Goal: Task Accomplishment & Management: Use online tool/utility

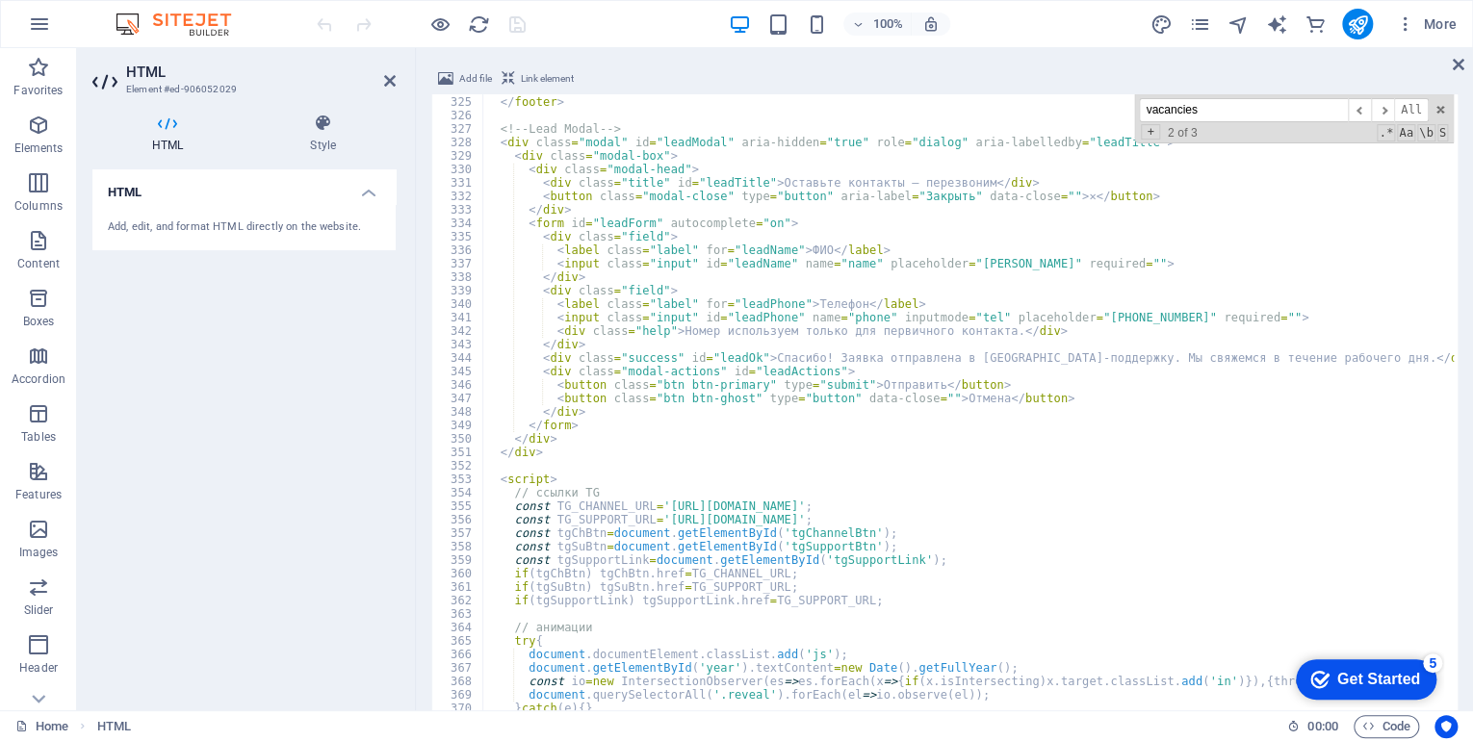
scroll to position [4367, 0]
click at [525, 24] on div at bounding box center [421, 24] width 216 height 31
type textarea "</footer>"
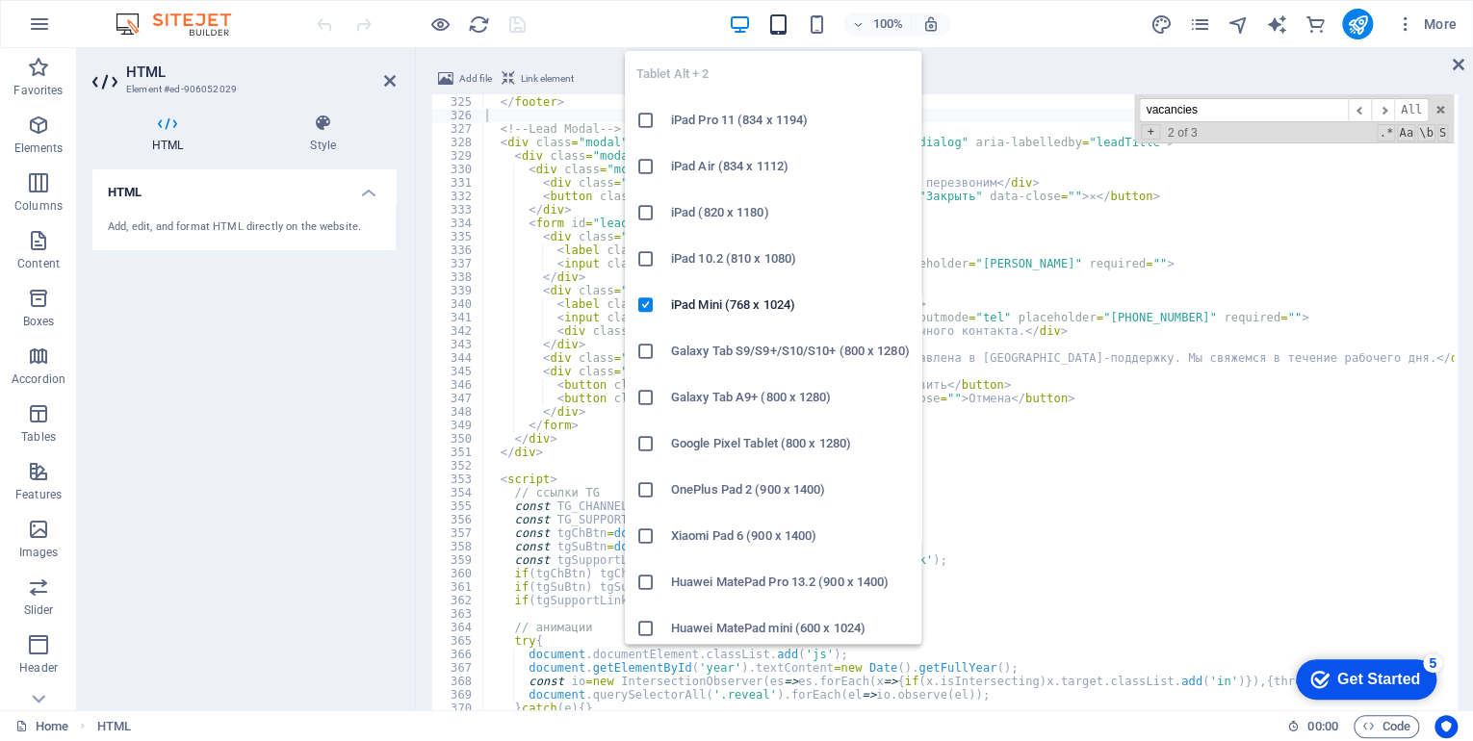
click at [777, 24] on icon "button" at bounding box center [777, 24] width 22 height 22
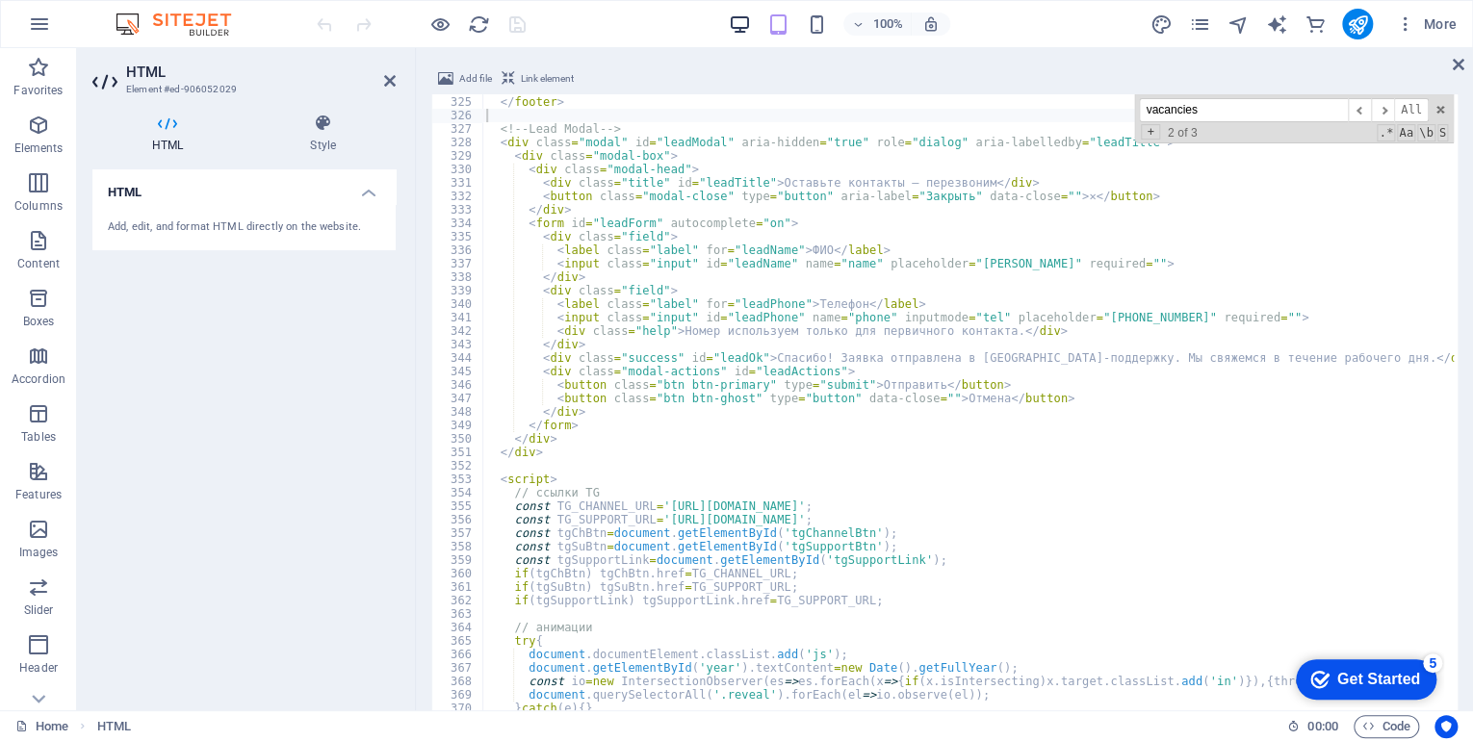
click at [740, 21] on icon "button" at bounding box center [739, 24] width 22 height 22
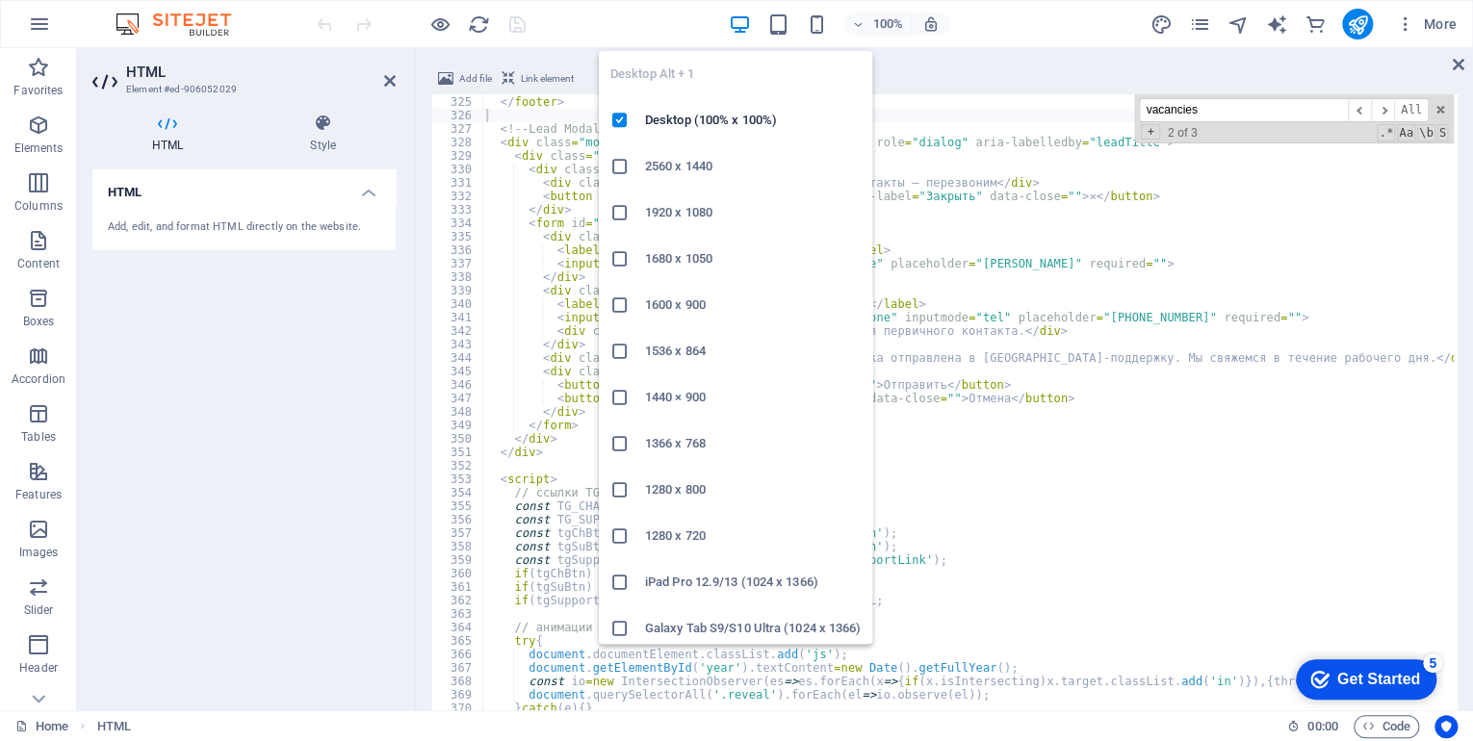
click at [740, 21] on icon "button" at bounding box center [739, 24] width 22 height 22
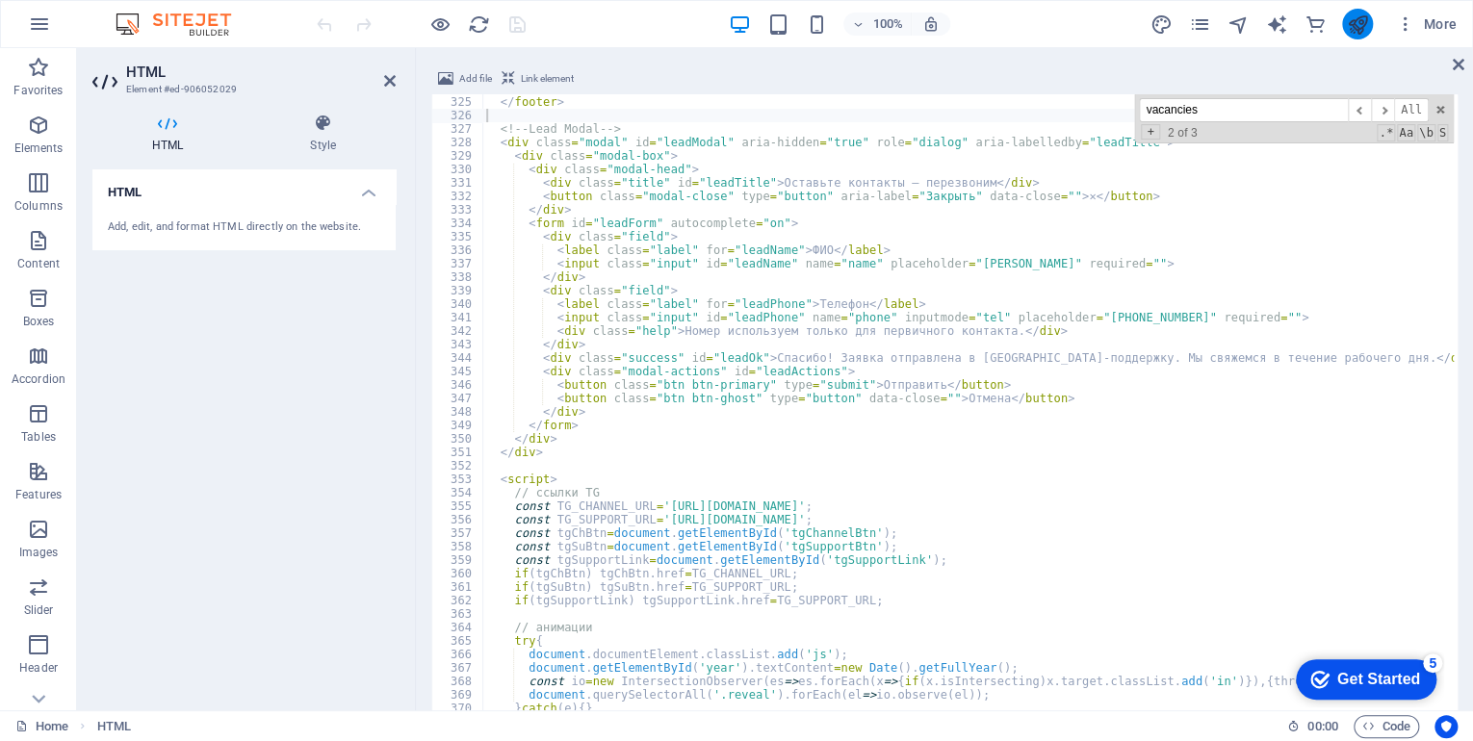
click at [1360, 24] on icon "publish" at bounding box center [1357, 24] width 22 height 22
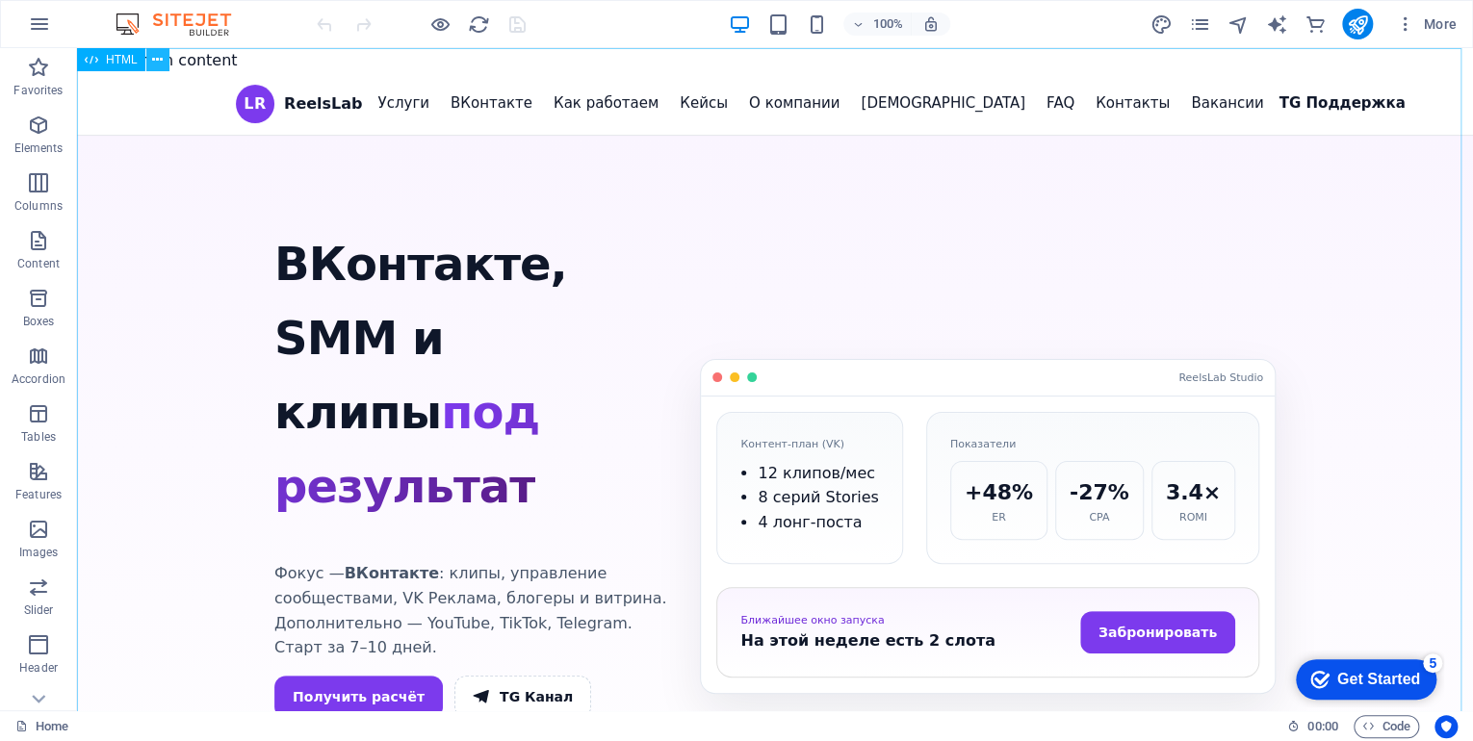
click at [150, 58] on button at bounding box center [157, 59] width 23 height 23
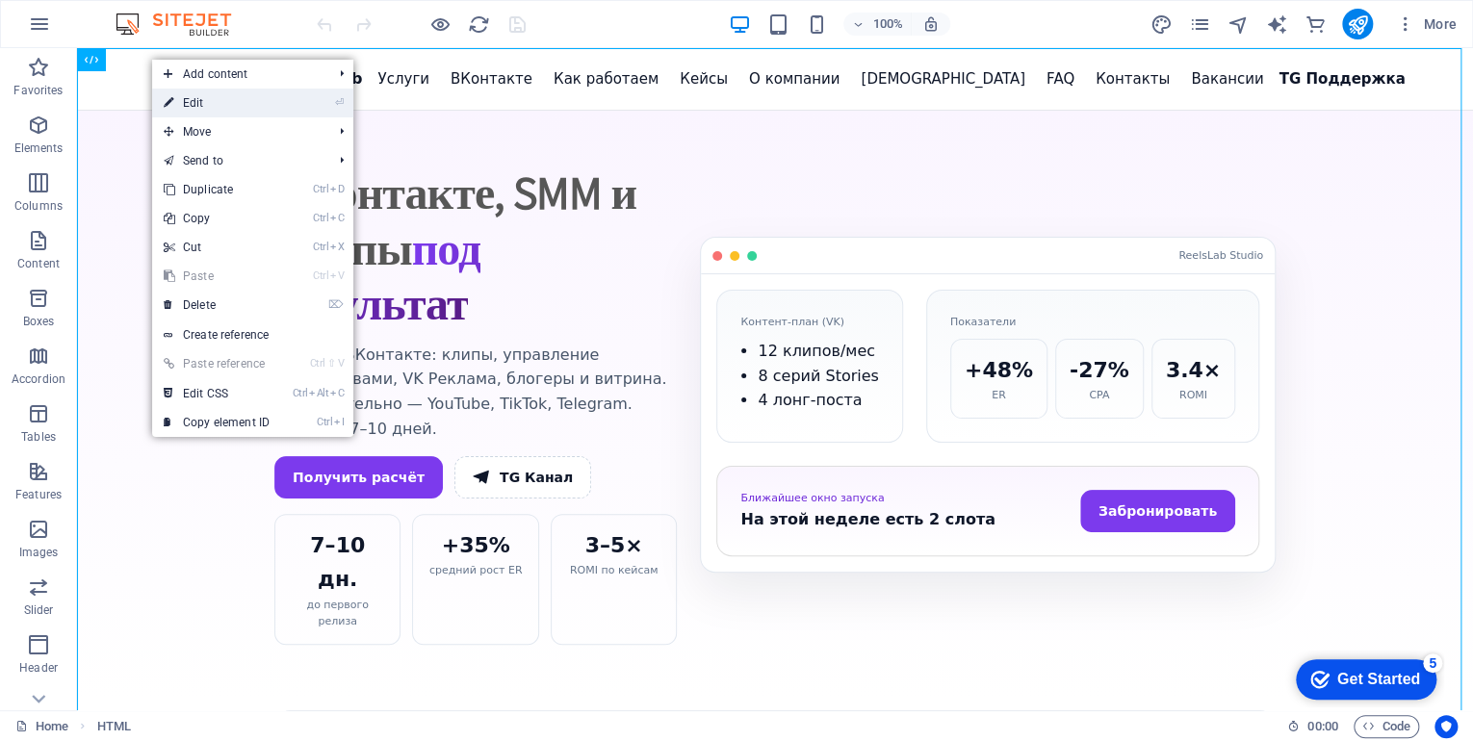
click at [189, 94] on link "⏎ Edit" at bounding box center [216, 103] width 129 height 29
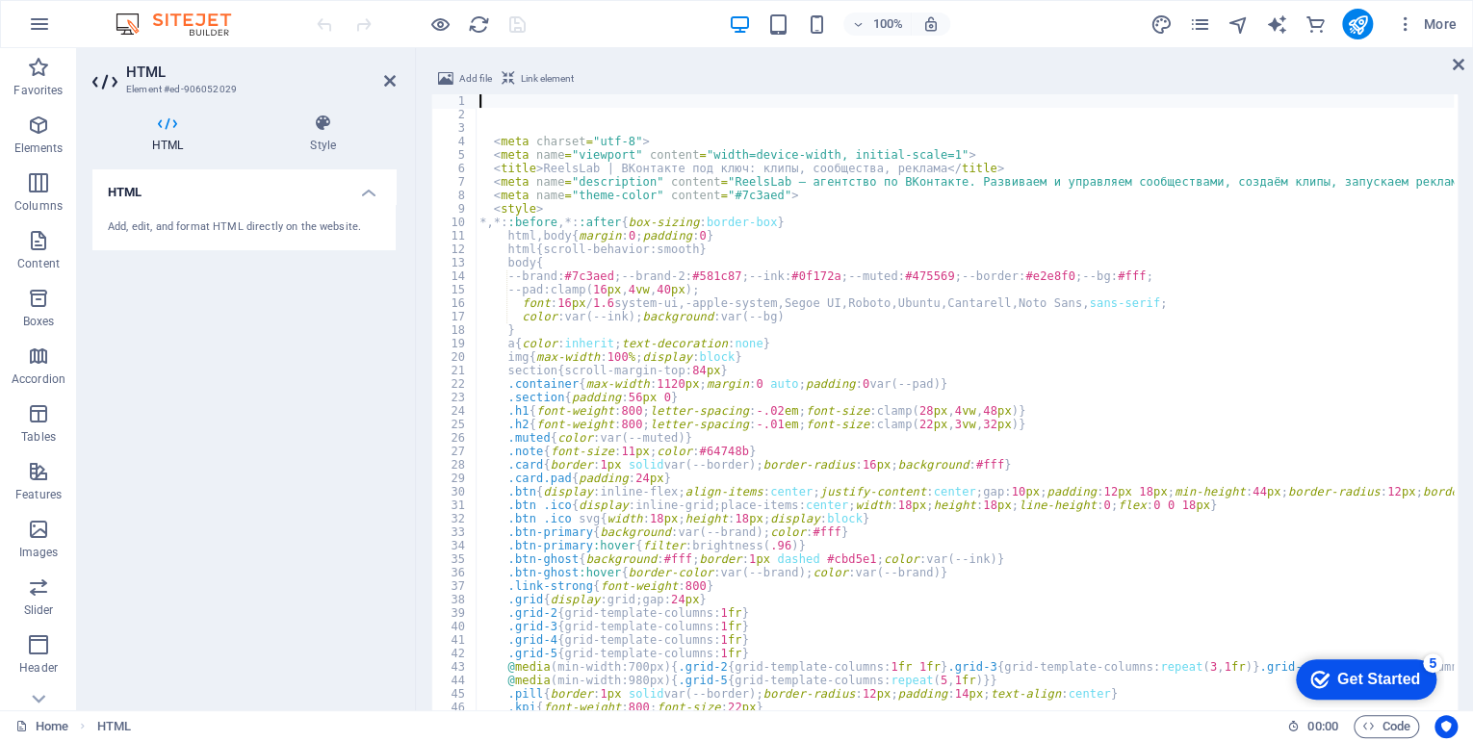
scroll to position [1476, 0]
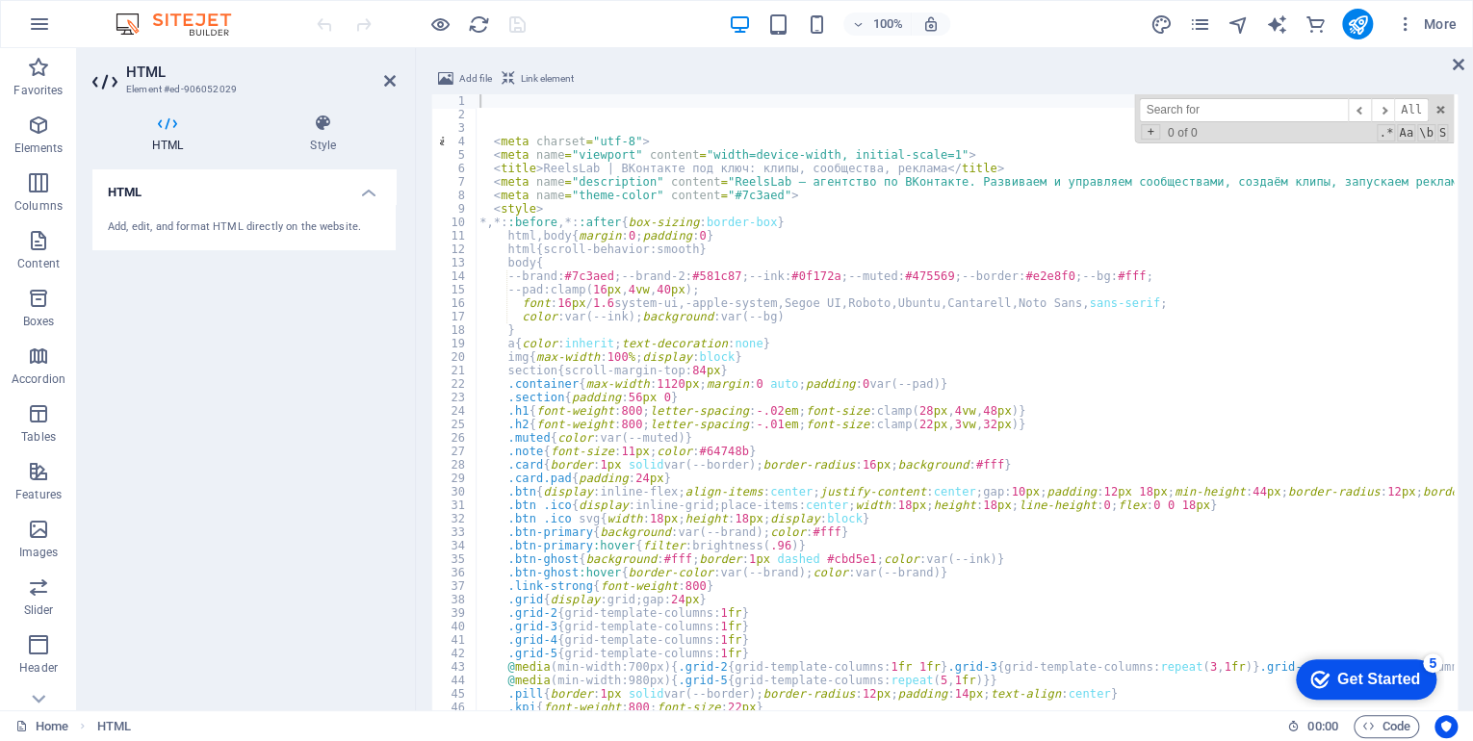
paste input "href="/vacancies"
click at [1386, 112] on span "​" at bounding box center [1382, 110] width 23 height 24
drag, startPoint x: 1181, startPoint y: 108, endPoint x: 1120, endPoint y: 108, distance: 61.6
click at [1120, 108] on div "< meta charset = "utf-8" > < meta name = "viewport" content = "width=device-wid…" at bounding box center [965, 480] width 978 height 772
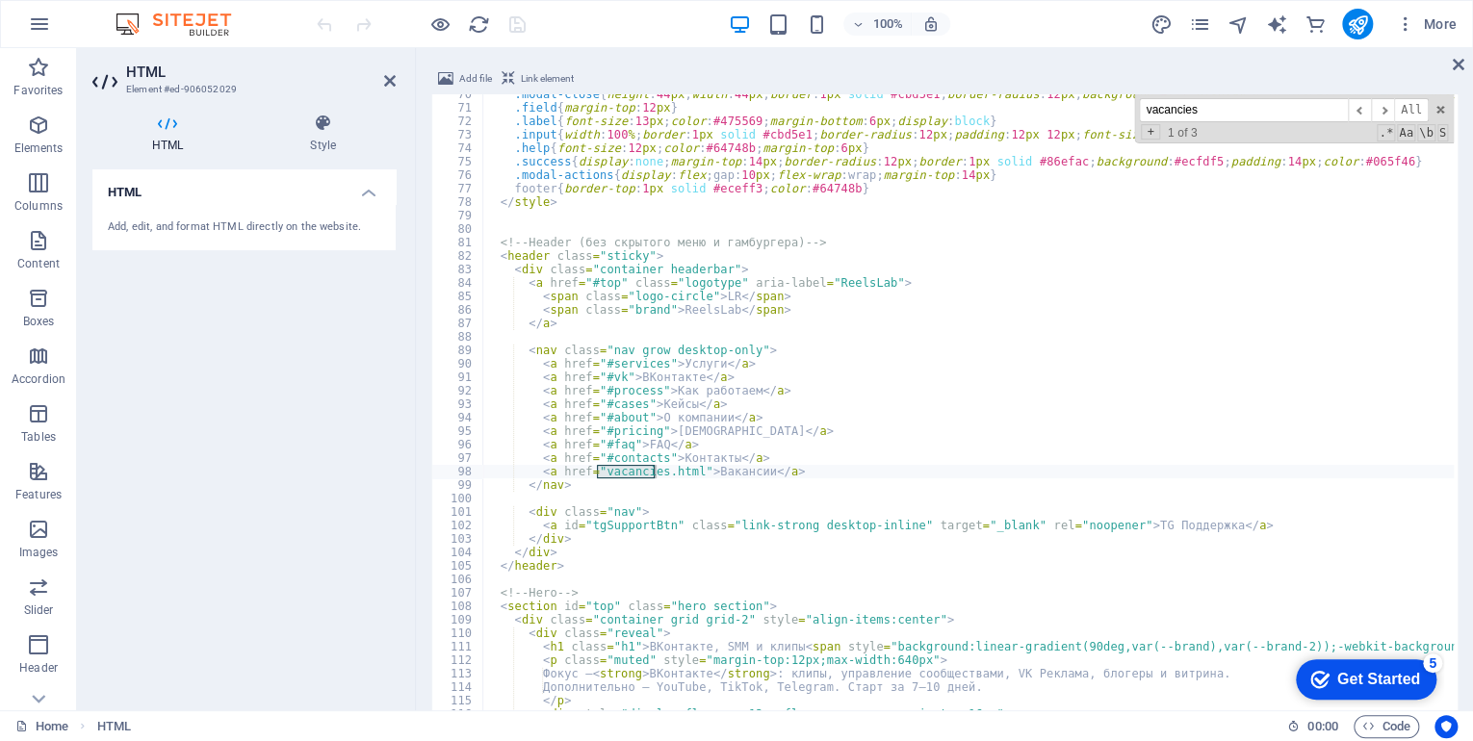
type input "vacancies"
drag, startPoint x: 793, startPoint y: 474, endPoint x: 539, endPoint y: 471, distance: 254.2
paste textarea "/vacancies/"
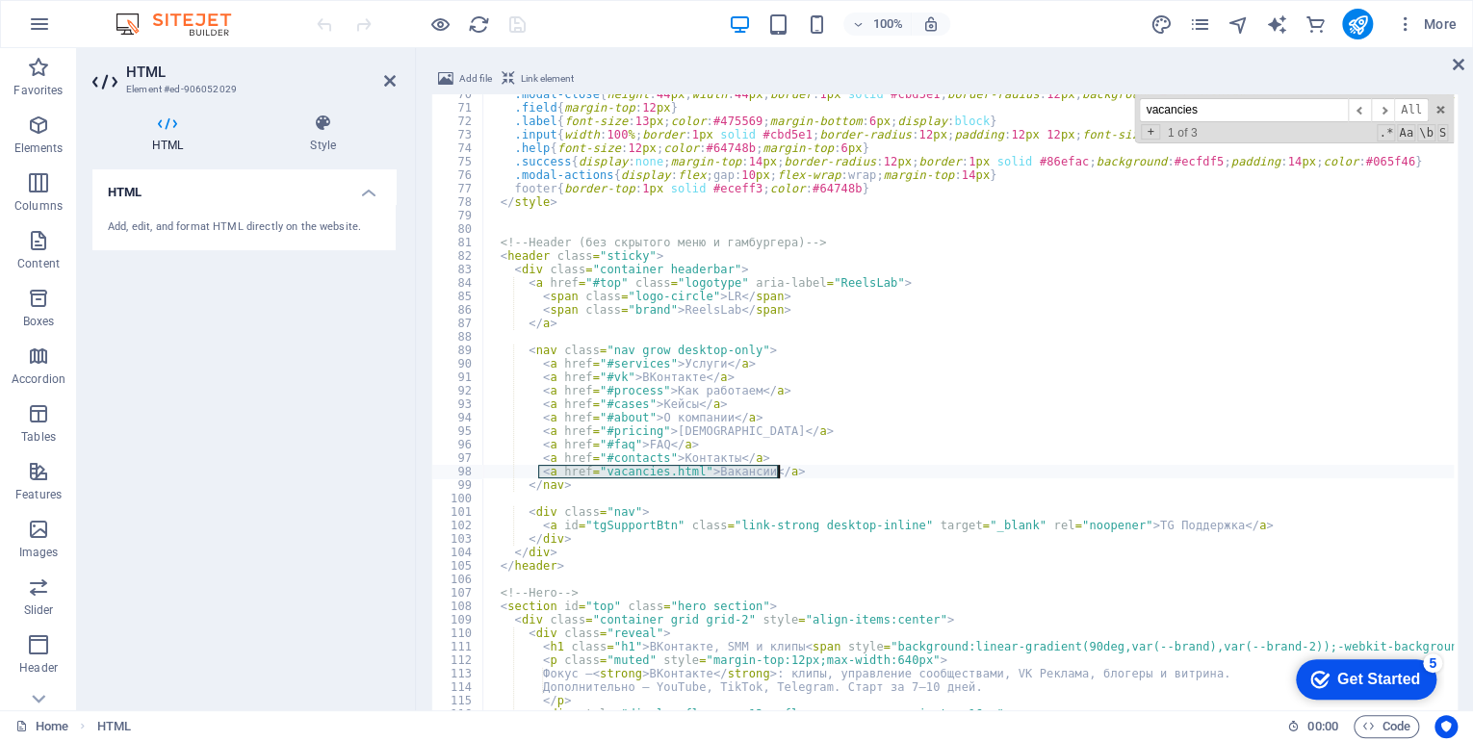
paste textarea "/vacancies/"
type textarea "<a href="/vacancies/">Вакансии</a>"
click at [1380, 112] on span "​" at bounding box center [1382, 110] width 23 height 24
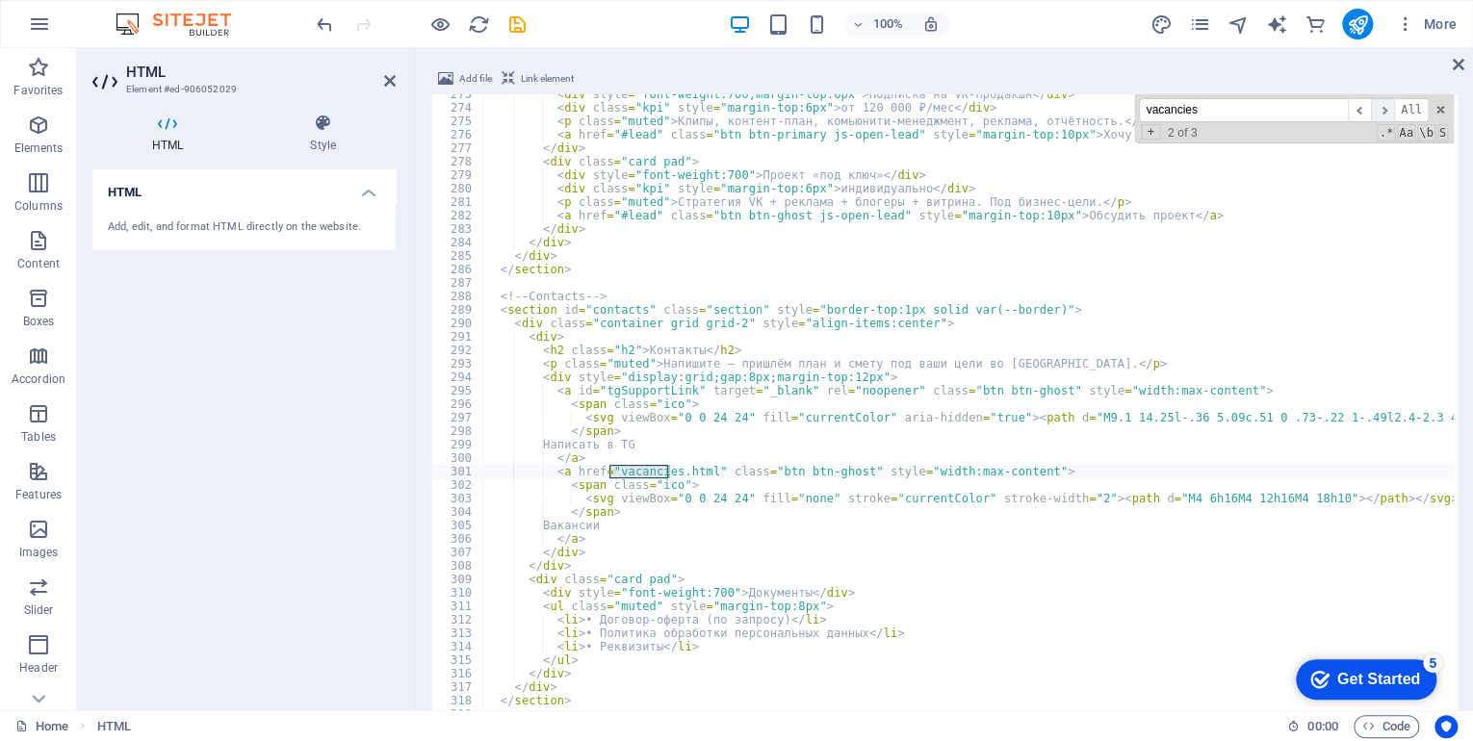
click at [1380, 112] on span "​" at bounding box center [1382, 110] width 23 height 24
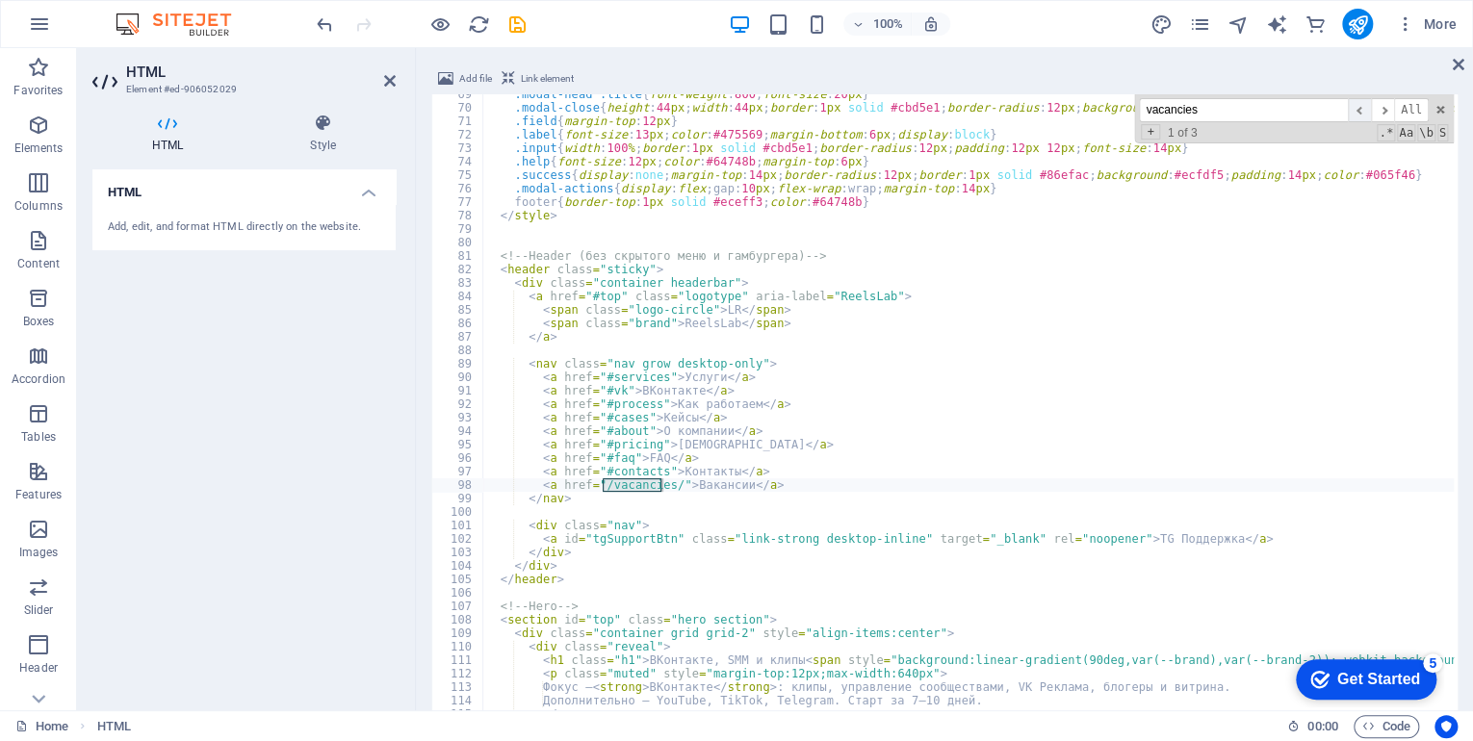
click at [1357, 112] on span "​" at bounding box center [1359, 110] width 23 height 24
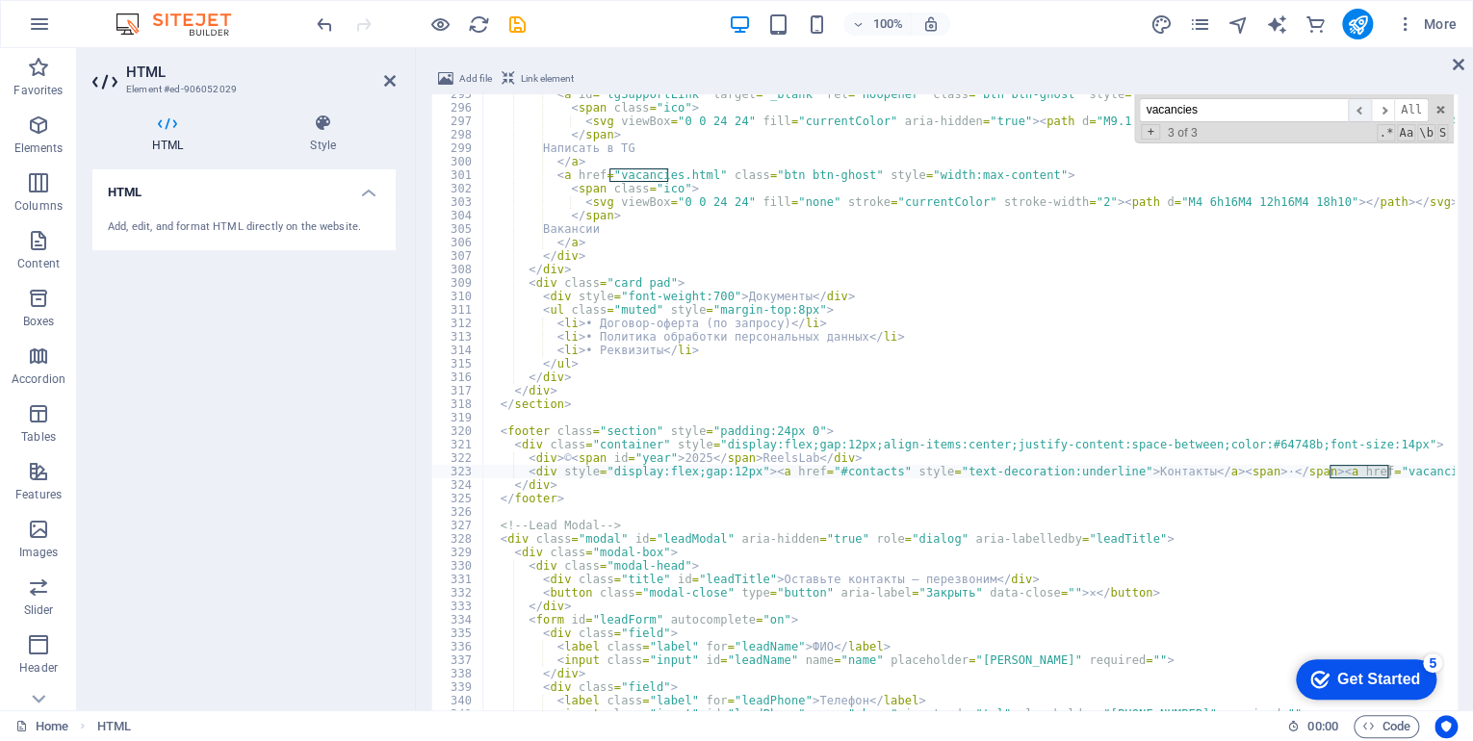
click at [1357, 112] on span "​" at bounding box center [1359, 110] width 23 height 24
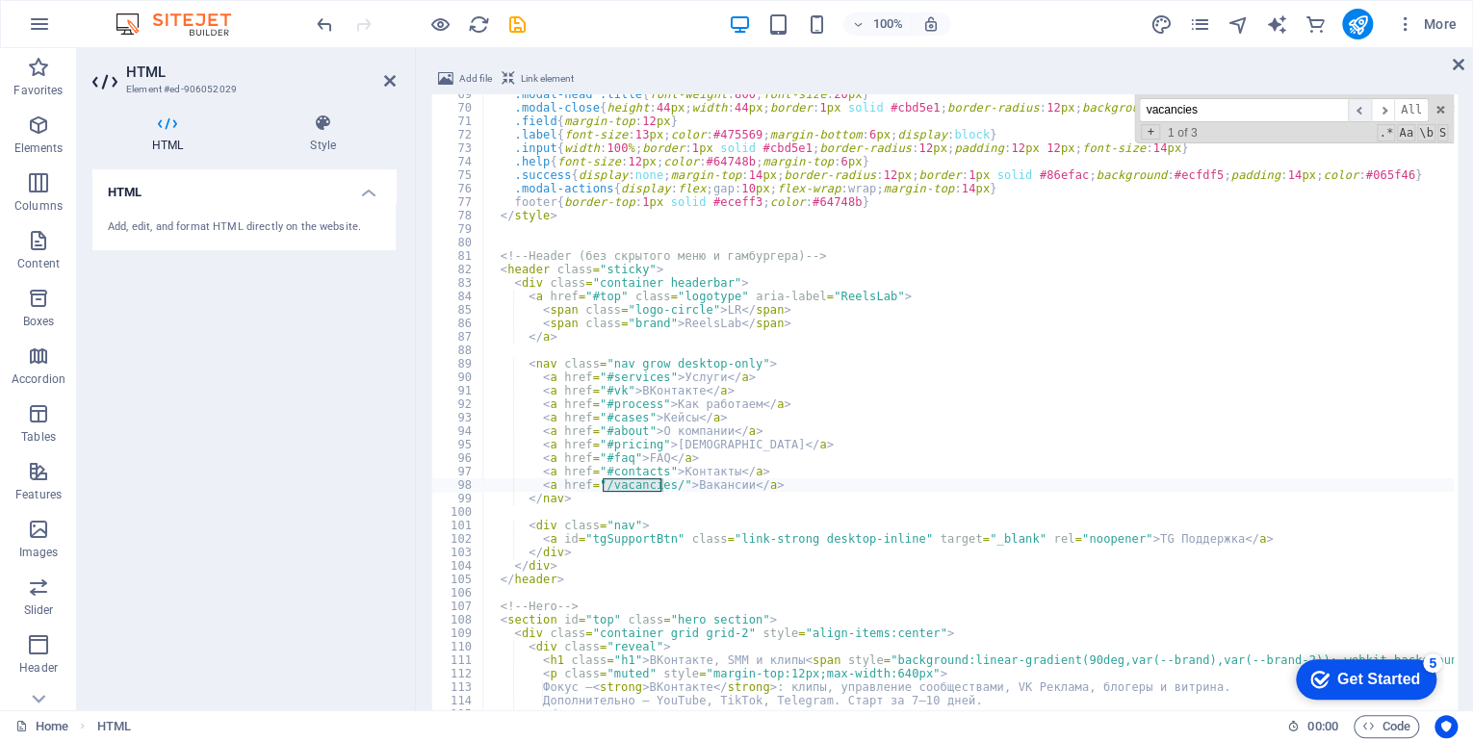
scroll to position [923, 0]
click at [1383, 112] on span "​" at bounding box center [1382, 110] width 23 height 24
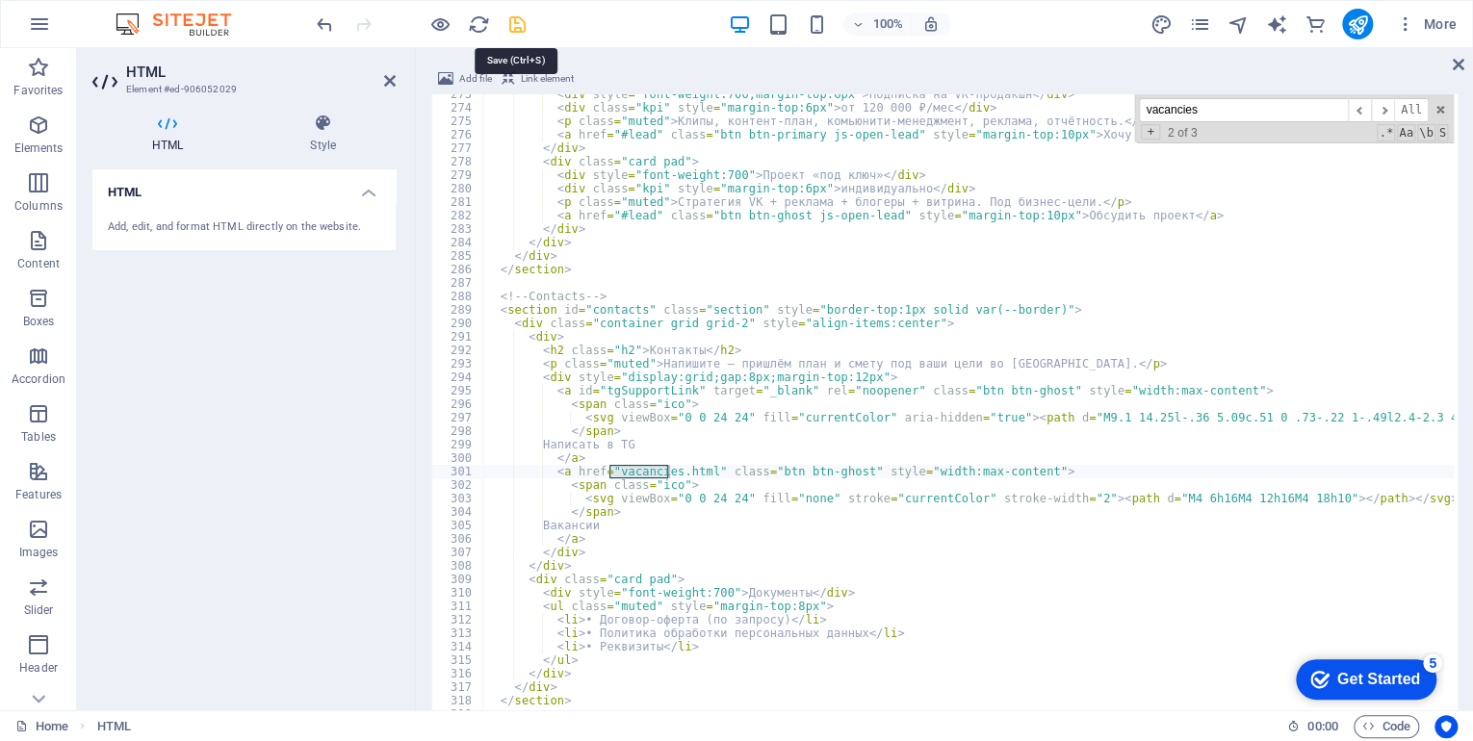
click at [520, 25] on icon "save" at bounding box center [517, 24] width 22 height 22
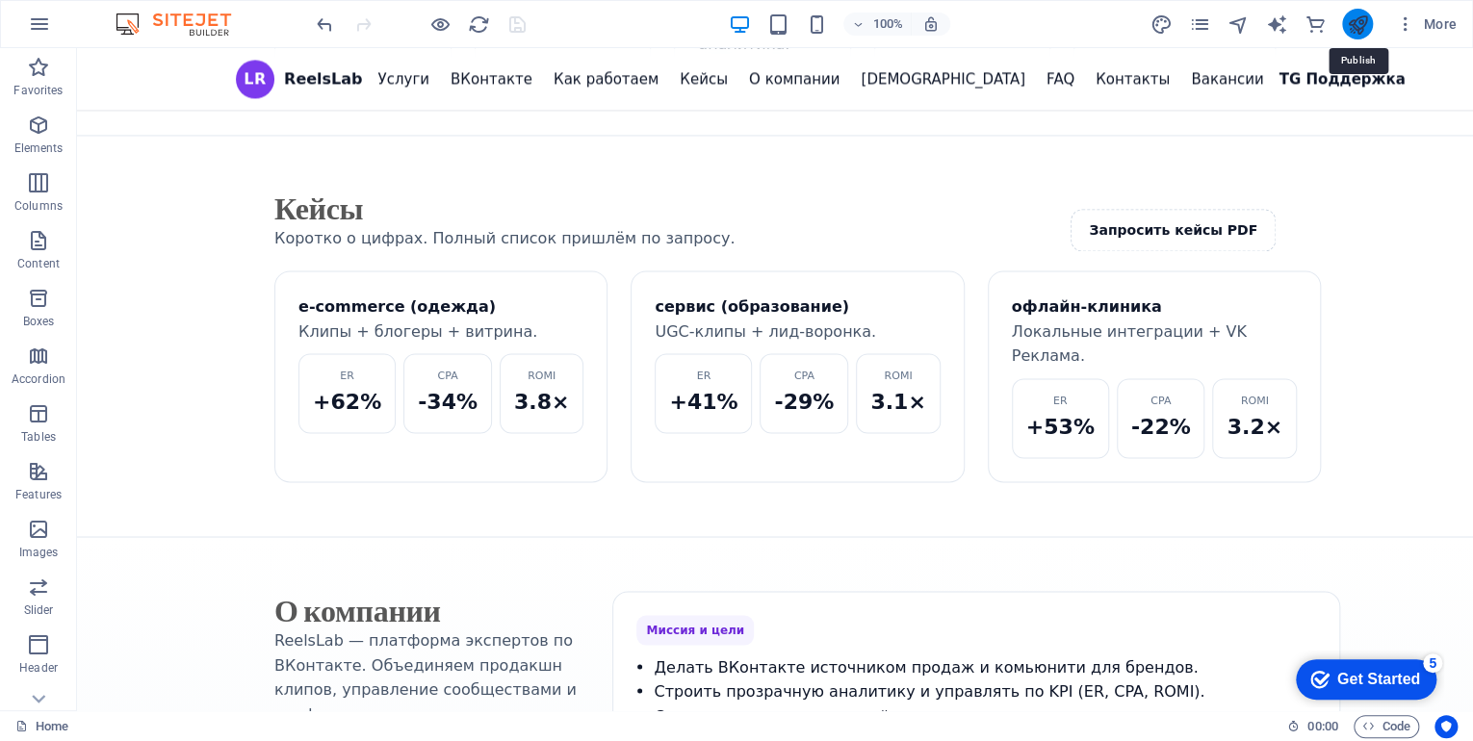
click at [1360, 28] on icon "publish" at bounding box center [1357, 24] width 22 height 22
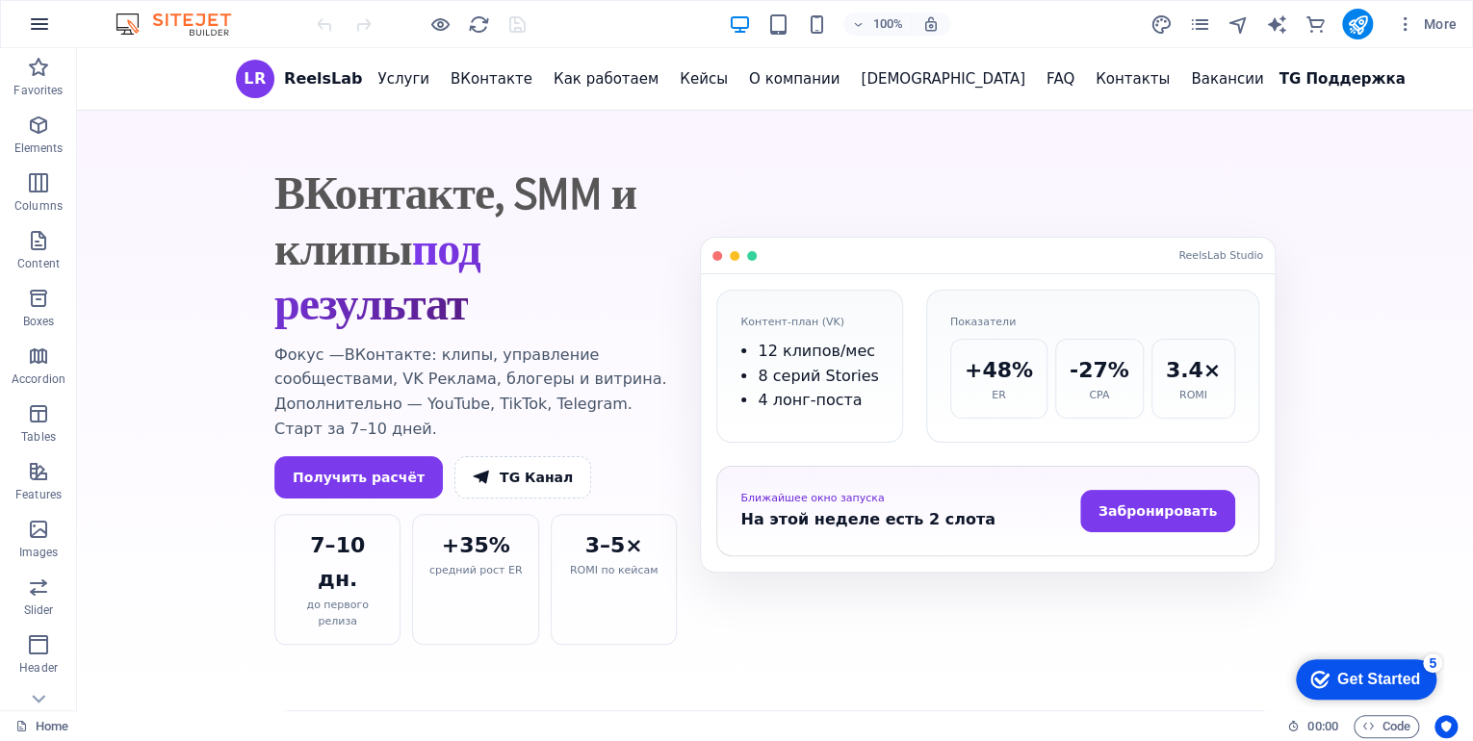
click at [44, 23] on icon "button" at bounding box center [39, 24] width 23 height 23
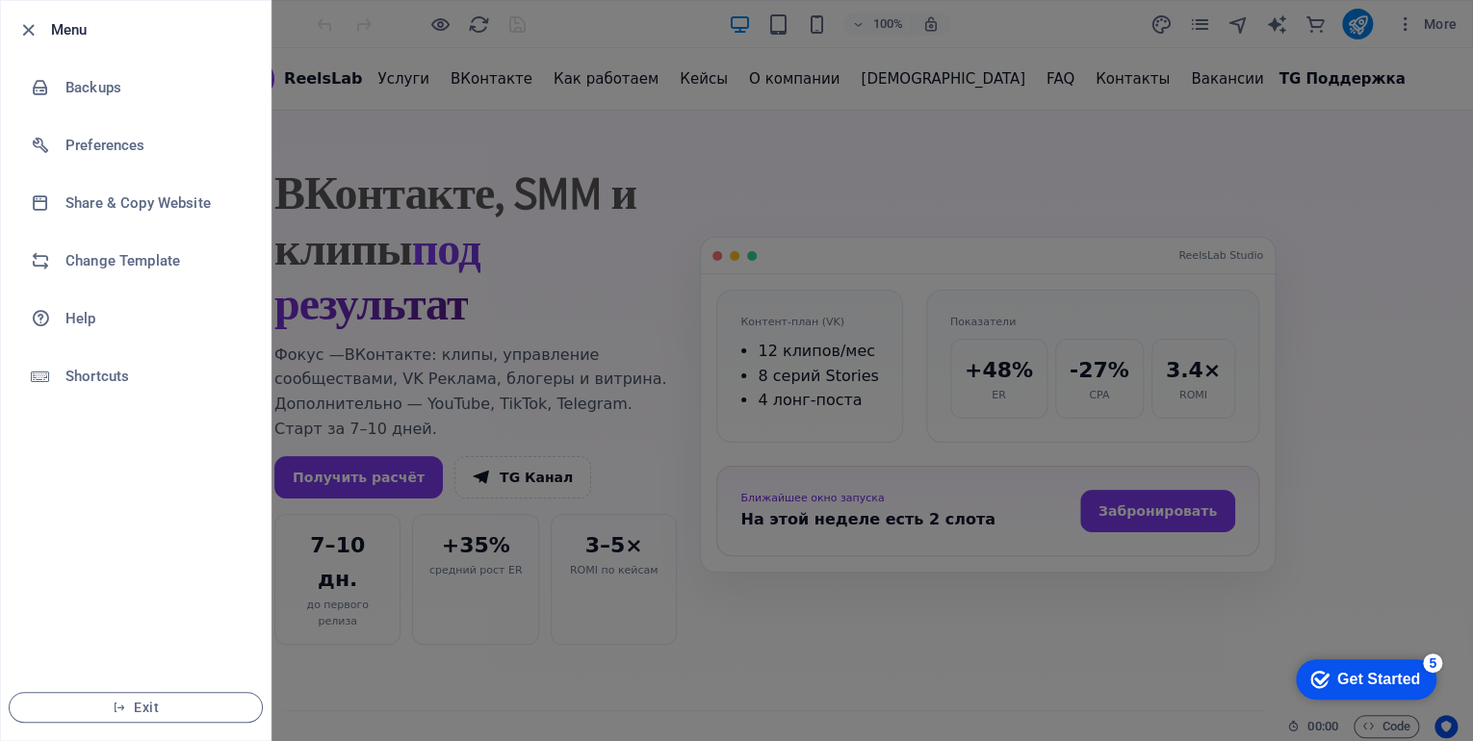
click at [314, 193] on div at bounding box center [736, 370] width 1473 height 741
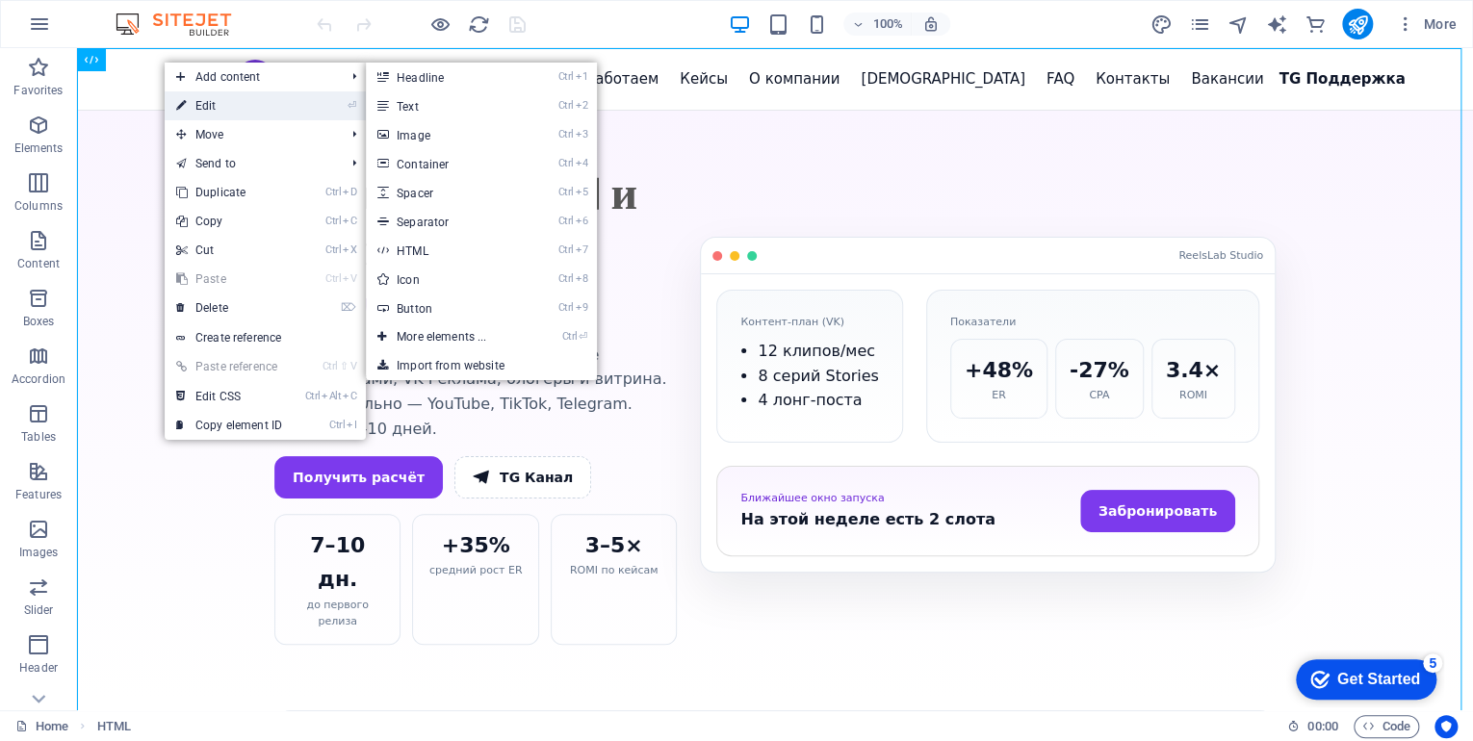
click at [251, 104] on link "⏎ Edit" at bounding box center [229, 105] width 129 height 29
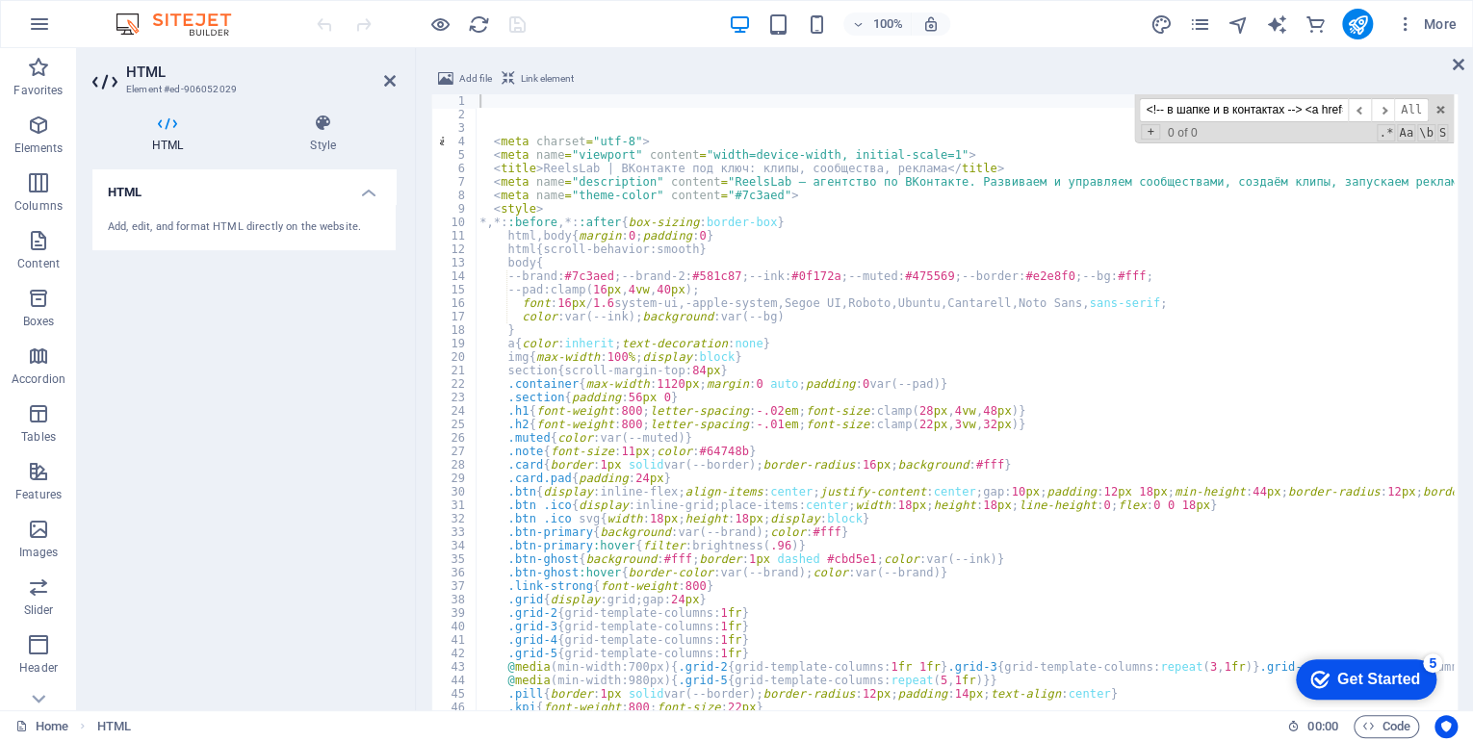
scroll to position [0, 204]
drag, startPoint x: 1206, startPoint y: 112, endPoint x: 1409, endPoint y: 121, distance: 203.4
click at [1409, 121] on div "<!-- в шапке и в контактах --> <a href="/vacancies/index.html">Вакансии</a> ​ ​…" at bounding box center [1294, 118] width 320 height 49
drag, startPoint x: 1294, startPoint y: 109, endPoint x: 1063, endPoint y: 109, distance: 231.1
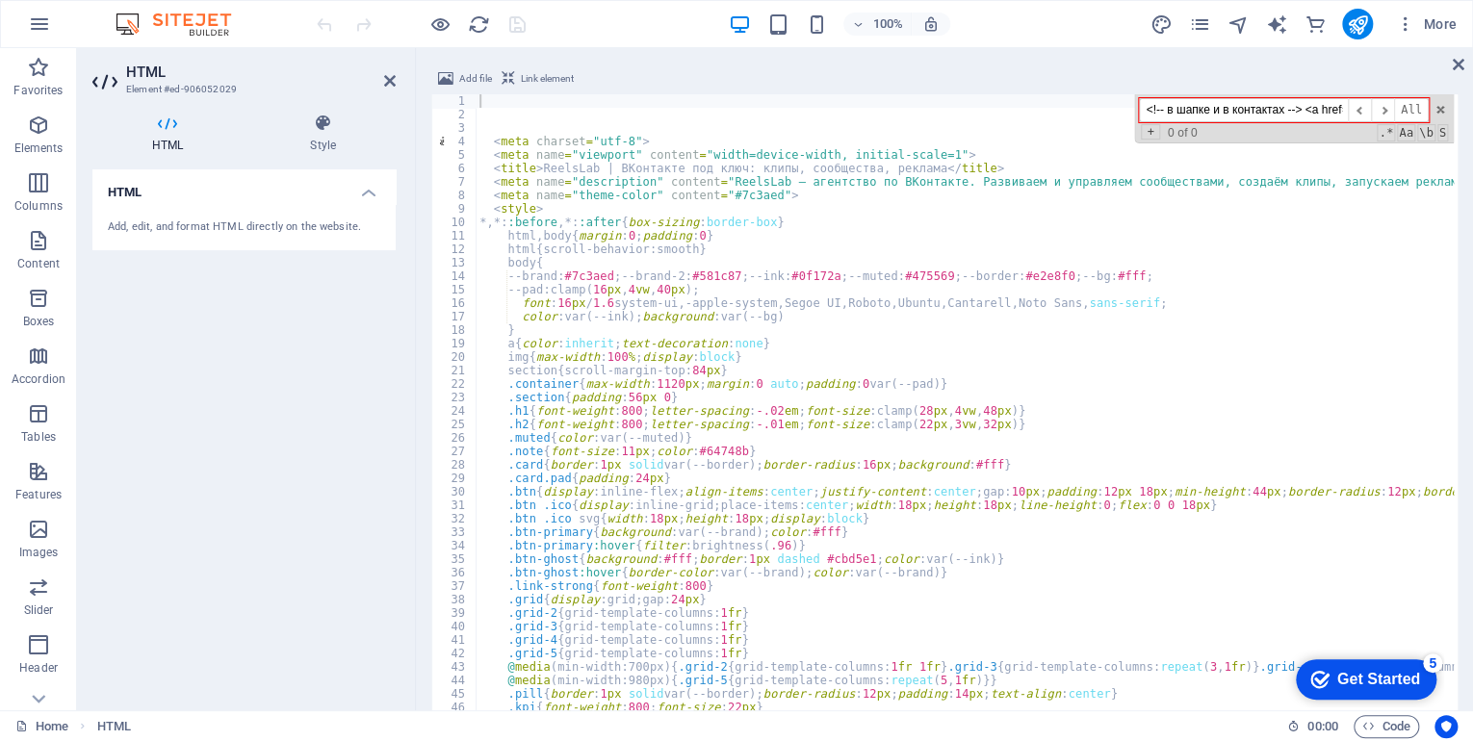
click at [1063, 109] on div "< meta charset = "utf-8" > < meta name = "viewport" content = "width=device-wid…" at bounding box center [965, 480] width 978 height 772
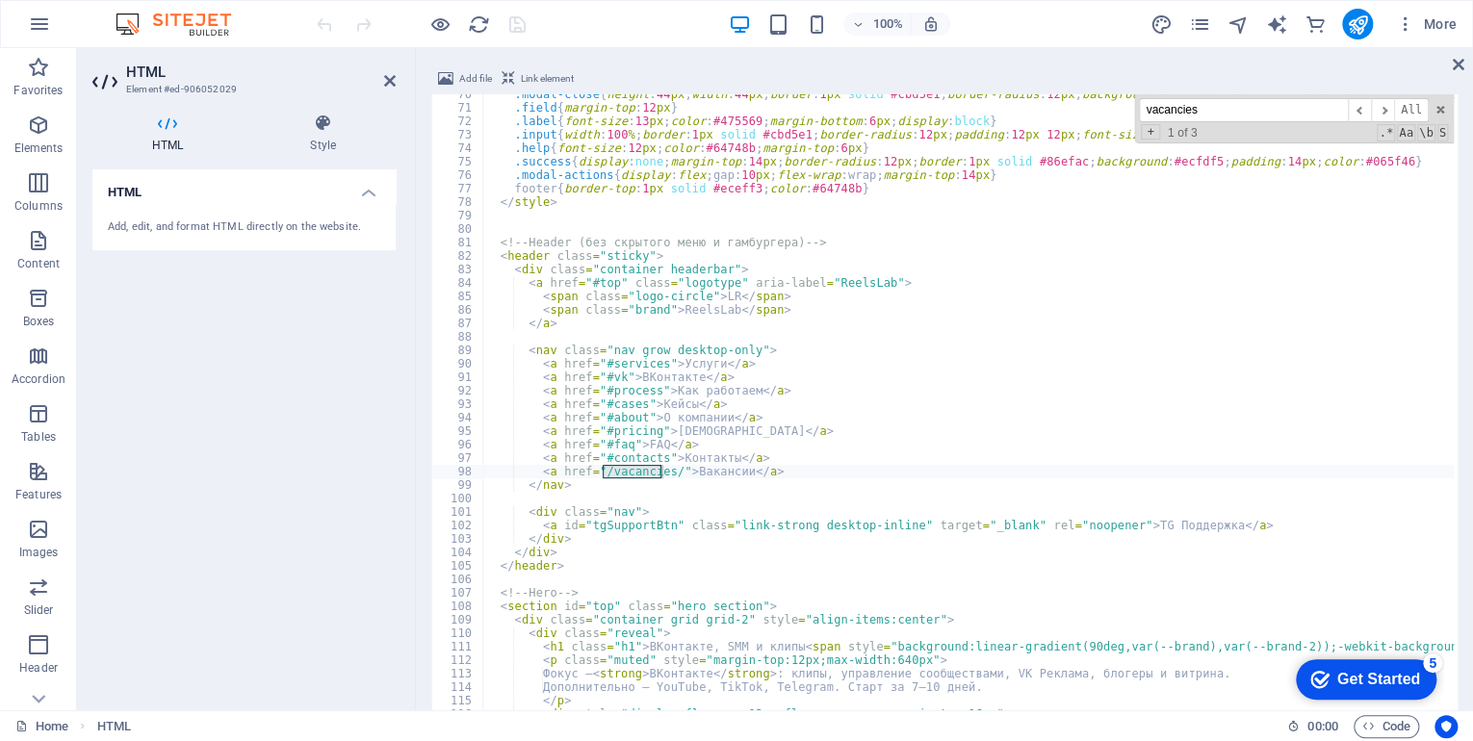
type input "vacancies"
type textarea "<a href="/vacancies/">Вакансии</a>"
drag, startPoint x: 765, startPoint y: 472, endPoint x: 539, endPoint y: 470, distance: 225.3
paste textarea
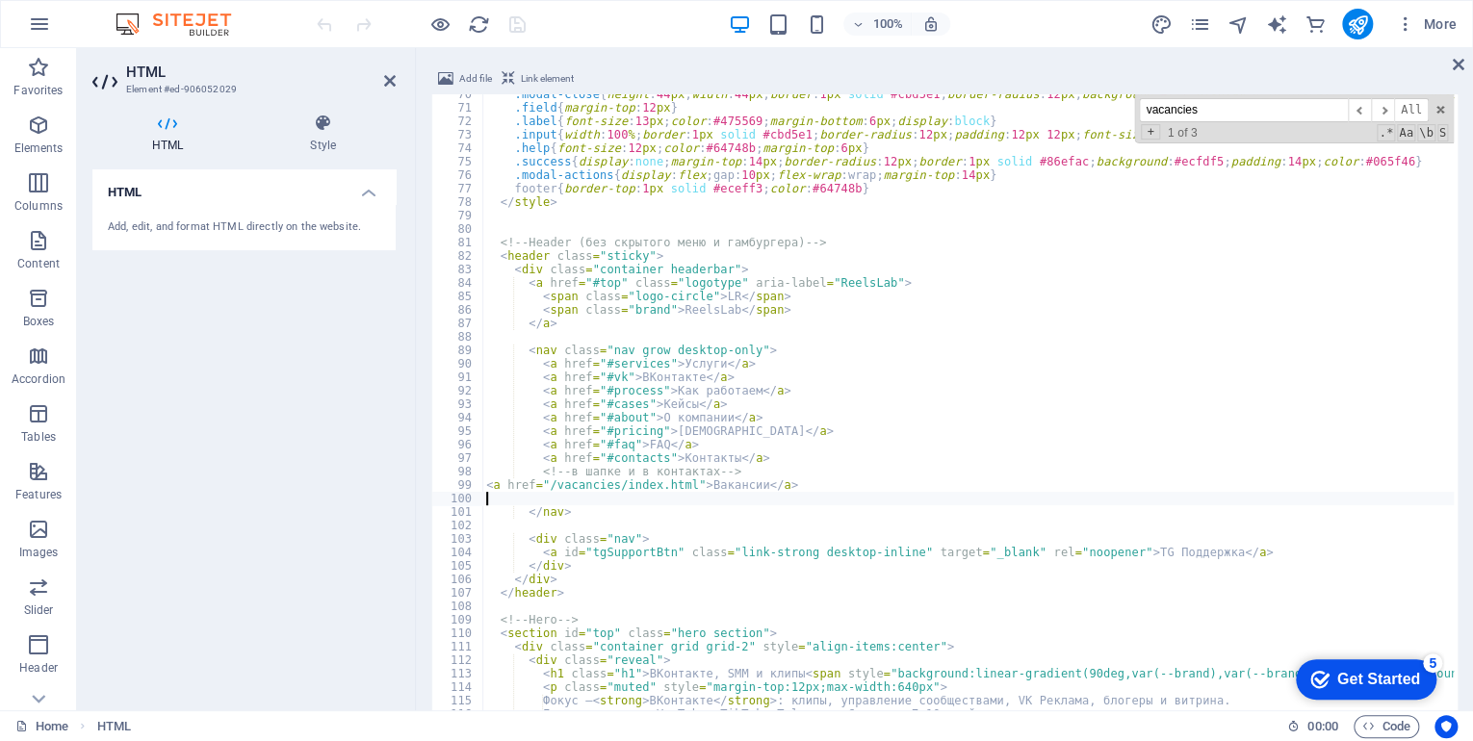
type textarea "<a href="/vacancies/">Вакансии</a>"
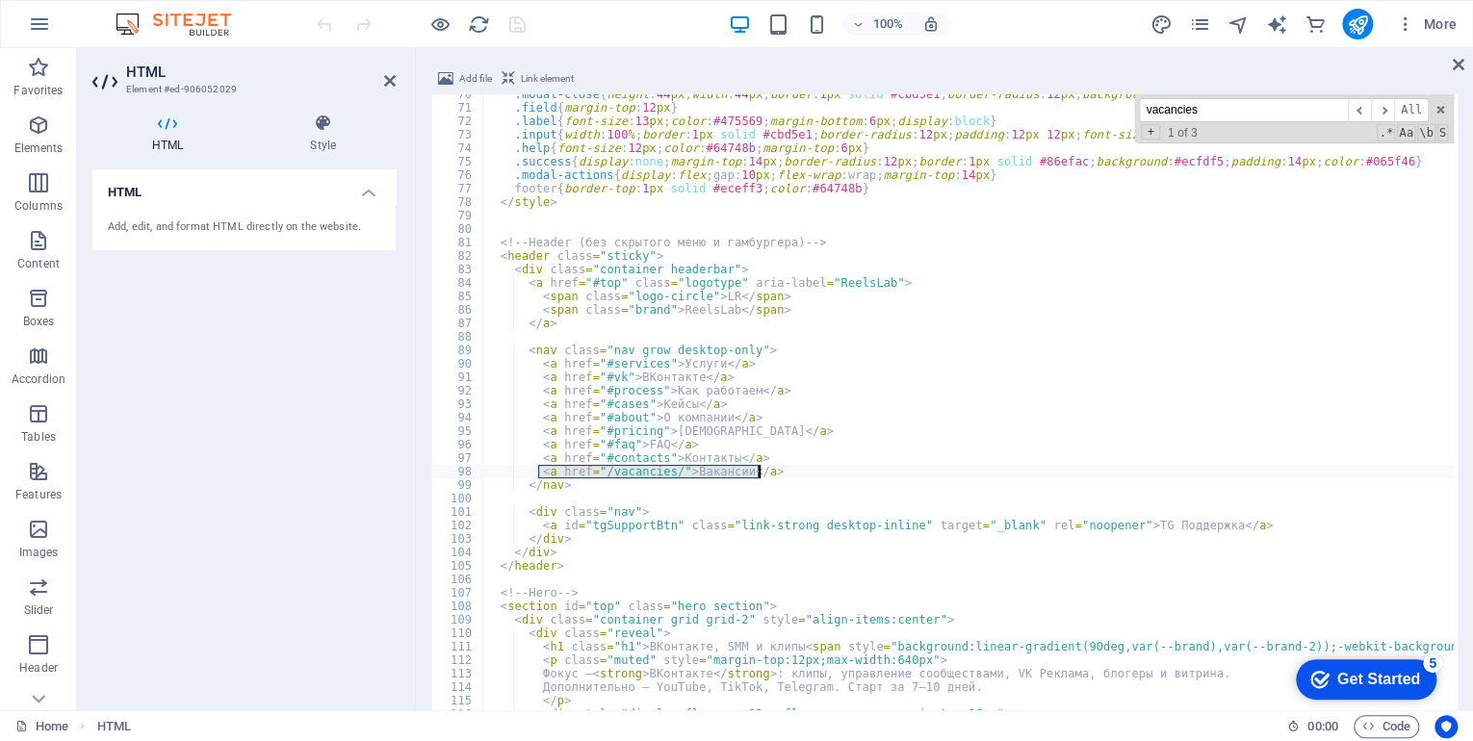
click at [793, 470] on div ".modal-close { height : 44 px ; width : 44 px ; border : 1 px solid #cbd5e1 ; b…" at bounding box center [968, 480] width 972 height 772
drag, startPoint x: 759, startPoint y: 469, endPoint x: 556, endPoint y: 472, distance: 203.2
paste textarea
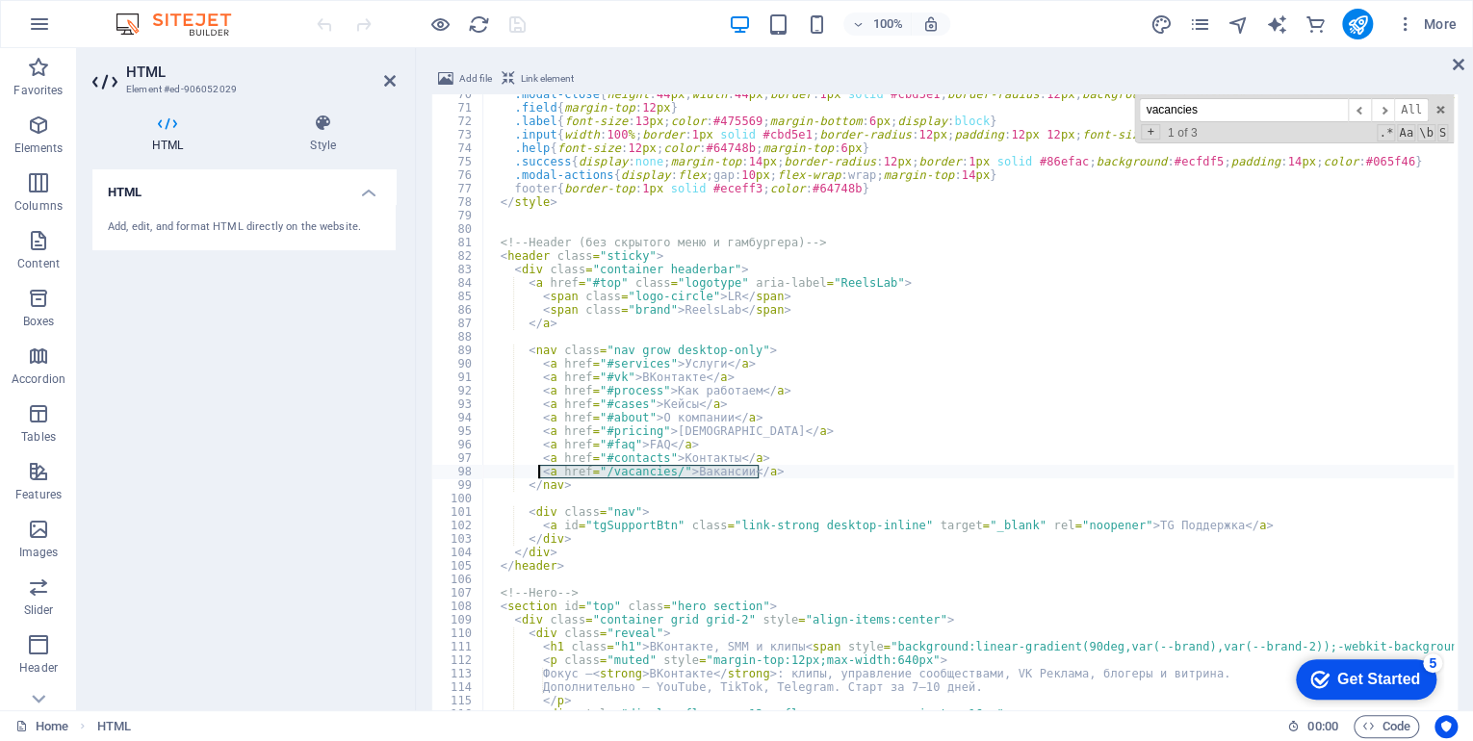
drag, startPoint x: 662, startPoint y: 474, endPoint x: 539, endPoint y: 475, distance: 122.3
paste textarea "index.html"
type textarea "<a href="/vacancies/index.html">Вакансии</a>"
click at [520, 23] on div at bounding box center [421, 24] width 216 height 31
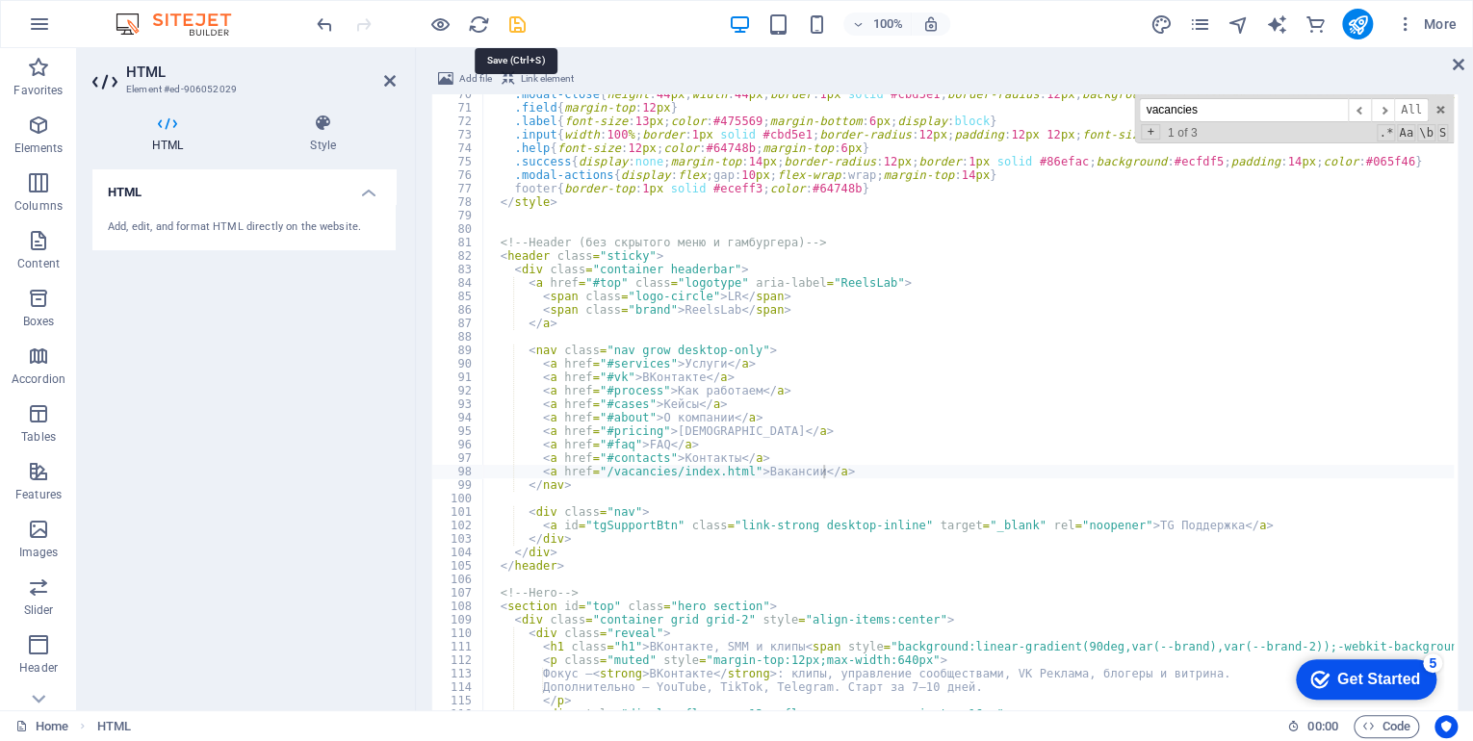
click at [520, 27] on icon "save" at bounding box center [517, 24] width 22 height 22
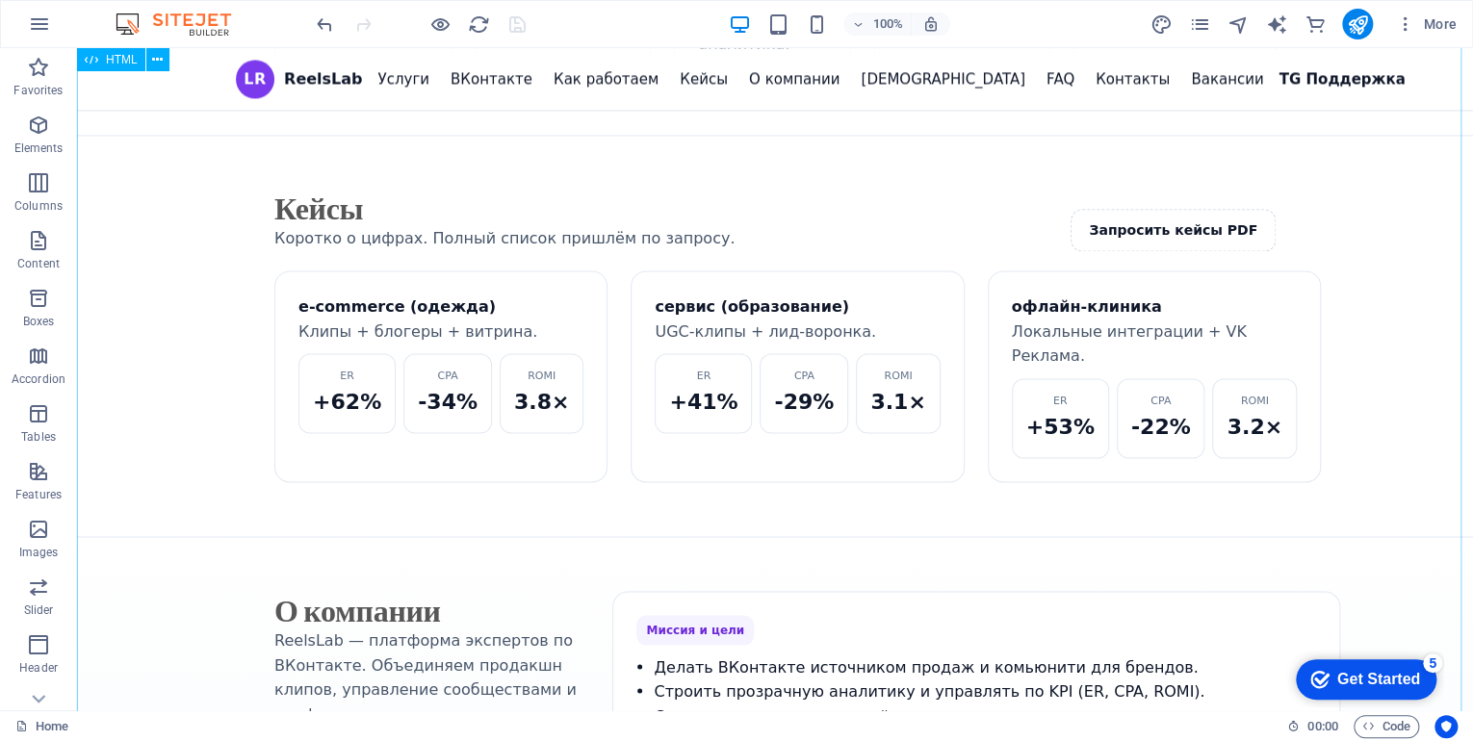
click at [1036, 78] on div "ReelsLab | ВКонтакте под ключ: клипы, сообщества, реклама LR ReelsLab Услуги ВК…" at bounding box center [775, 199] width 1396 height 3254
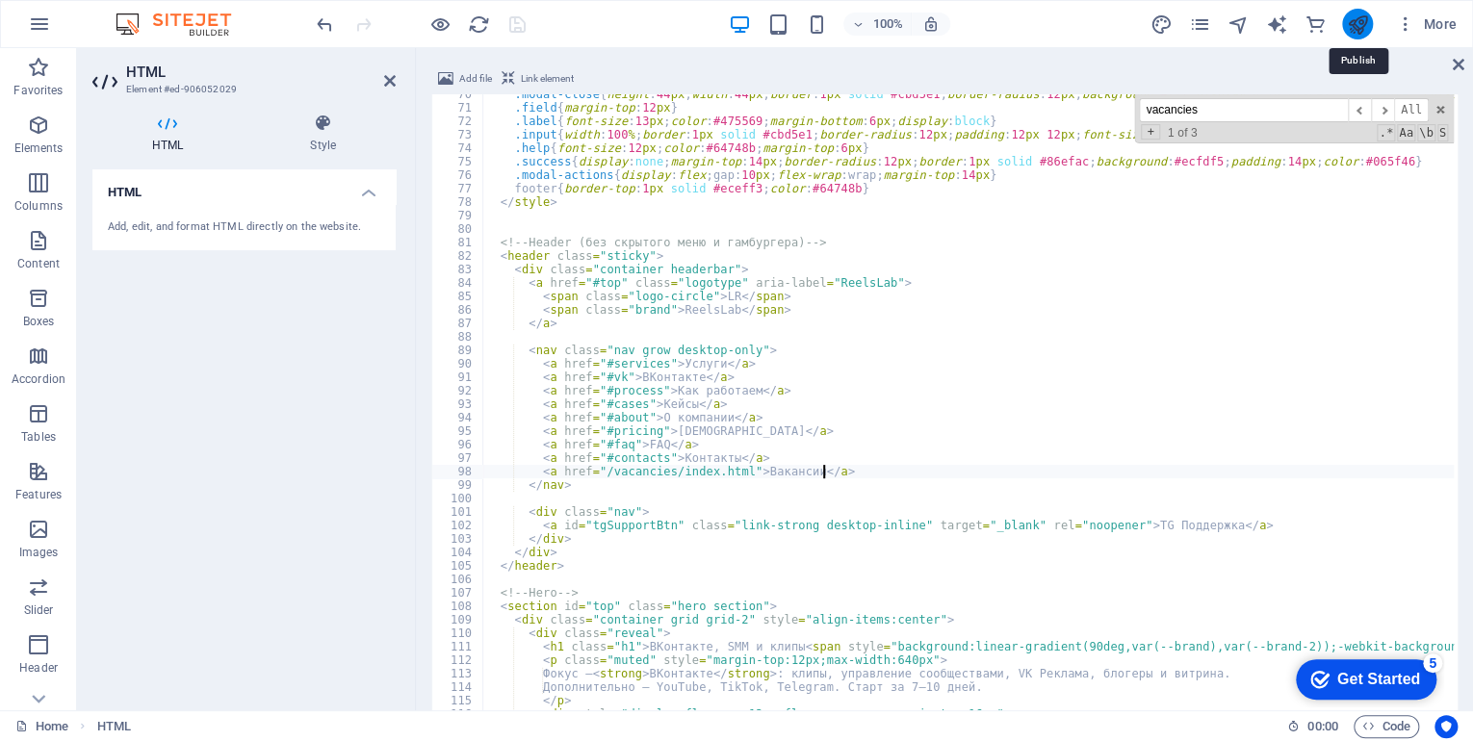
click at [1360, 27] on icon "publish" at bounding box center [1357, 24] width 22 height 22
